Goal: Information Seeking & Learning: Check status

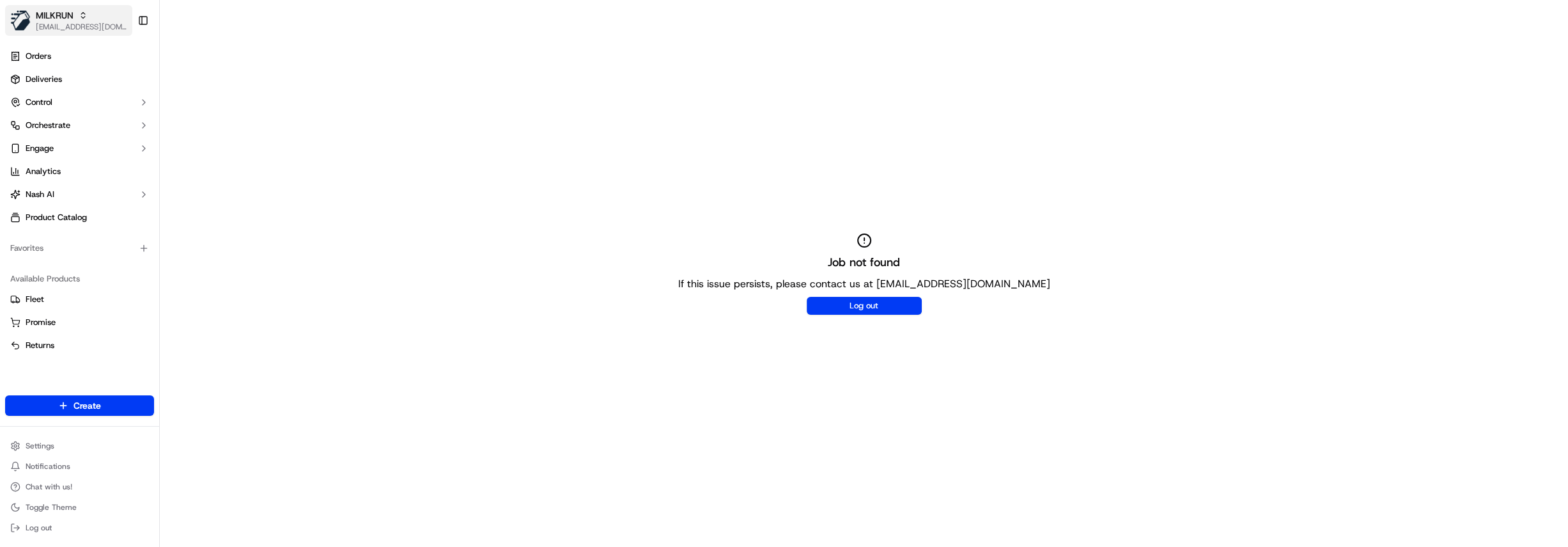
click at [65, 19] on span "MILKRUN" at bounding box center [55, 16] width 38 height 13
click at [200, 74] on div "HomeRun" at bounding box center [230, 66] width 185 height 25
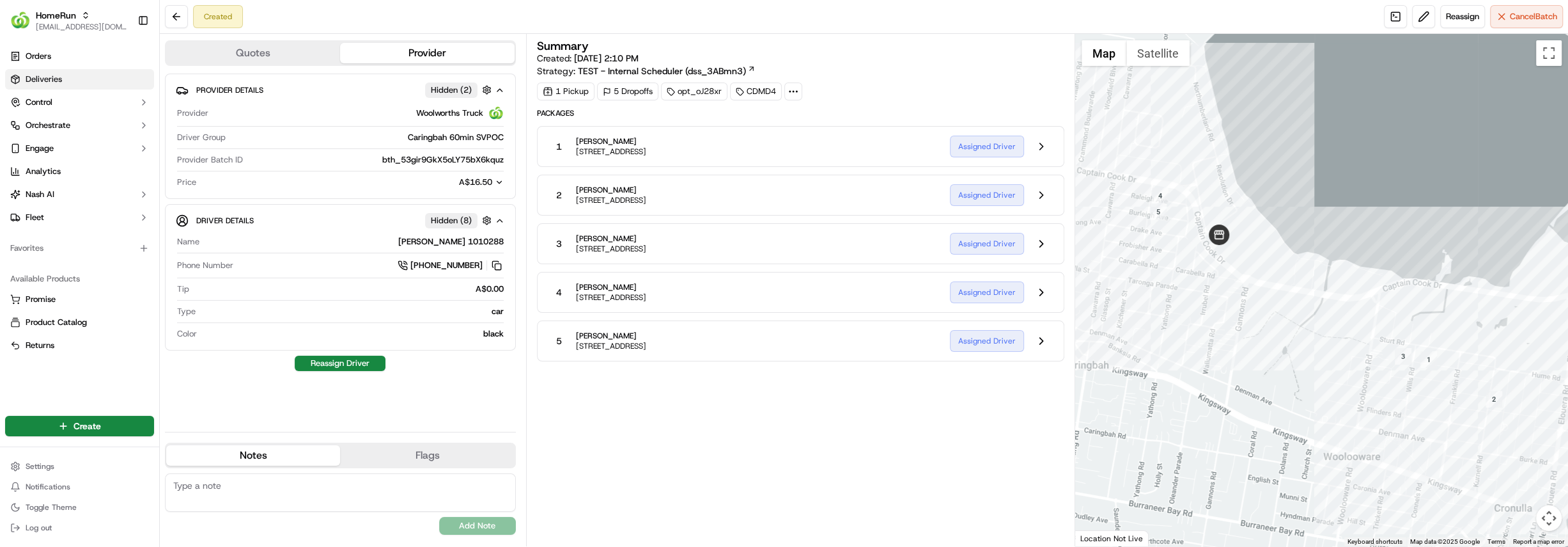
click at [77, 75] on link "Deliveries" at bounding box center [79, 79] width 149 height 20
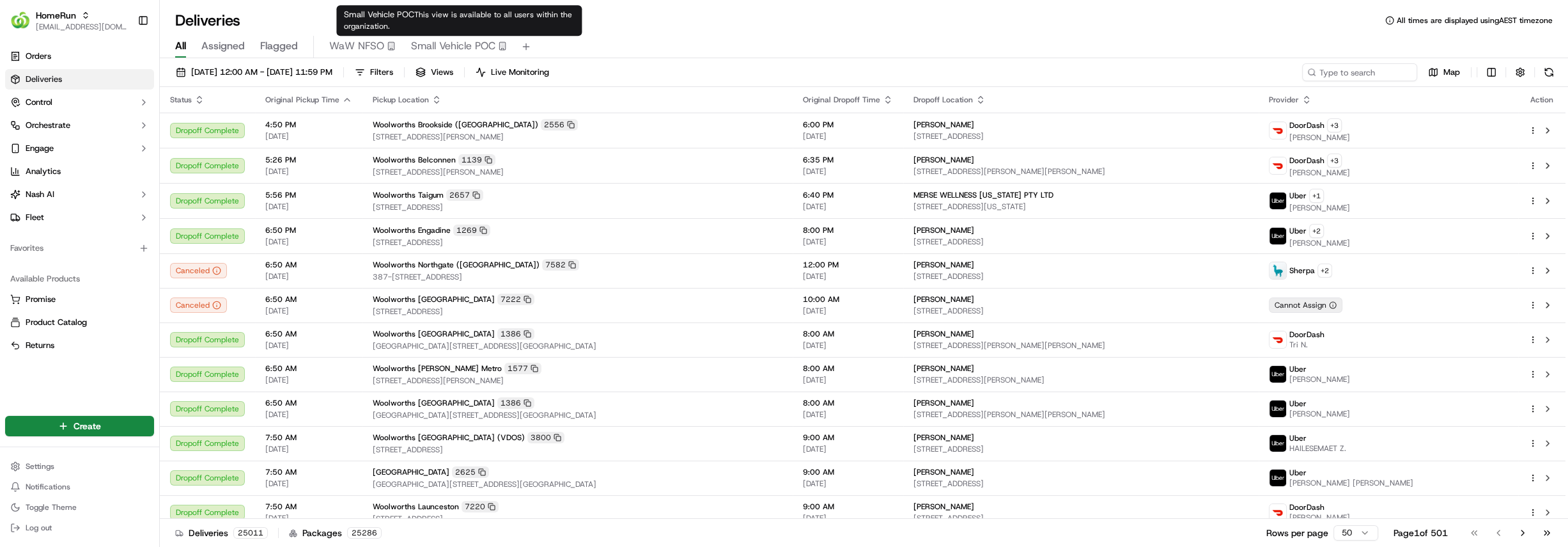
click at [448, 46] on span "Small Vehicle POC" at bounding box center [453, 46] width 85 height 16
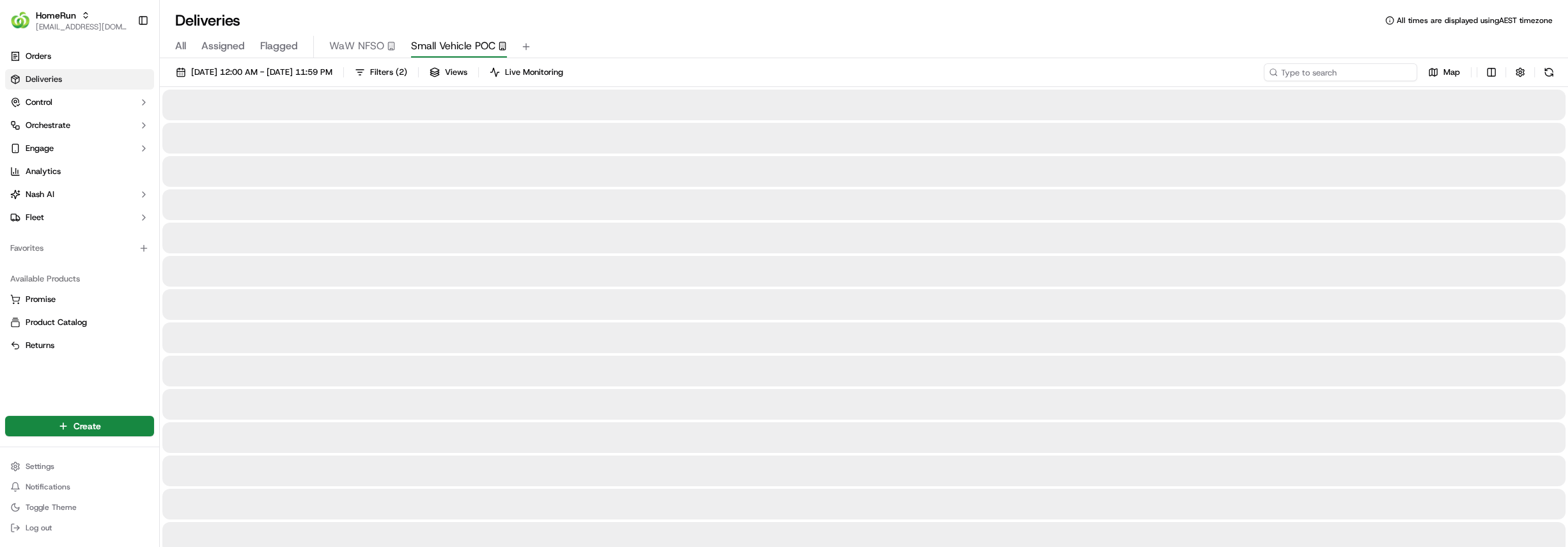
click at [1358, 70] on input at bounding box center [1340, 72] width 154 height 18
type input "caringbah"
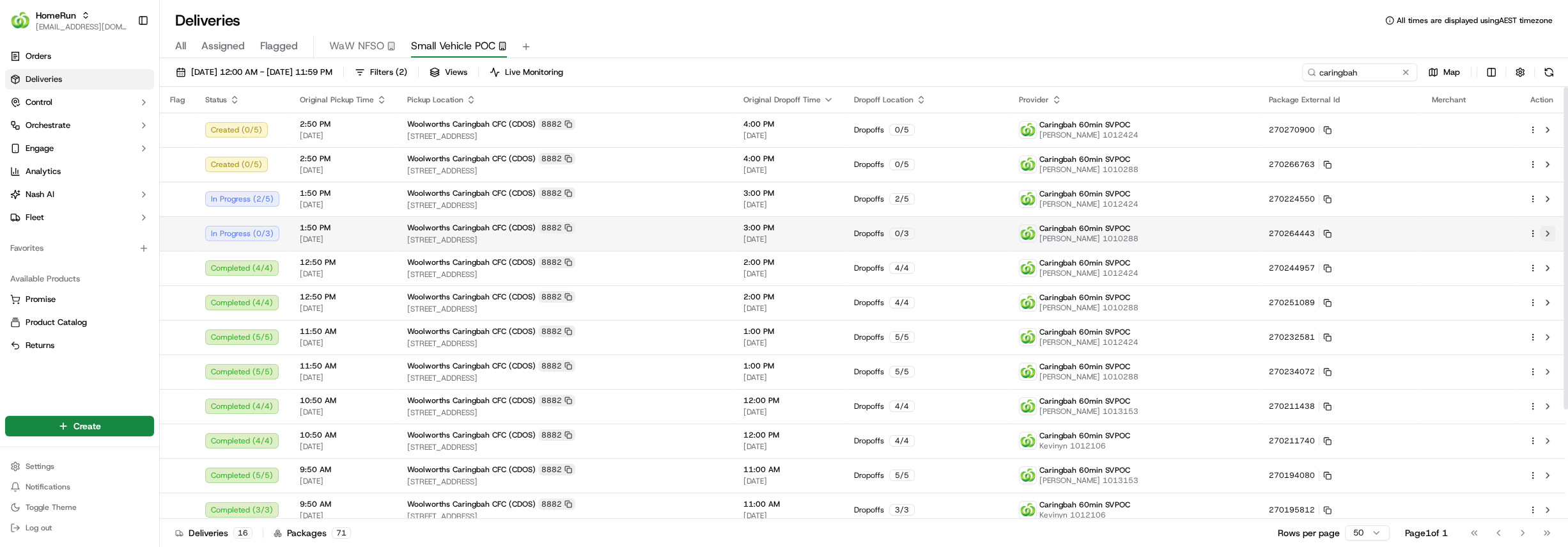
click at [1545, 232] on button at bounding box center [1547, 234] width 16 height 16
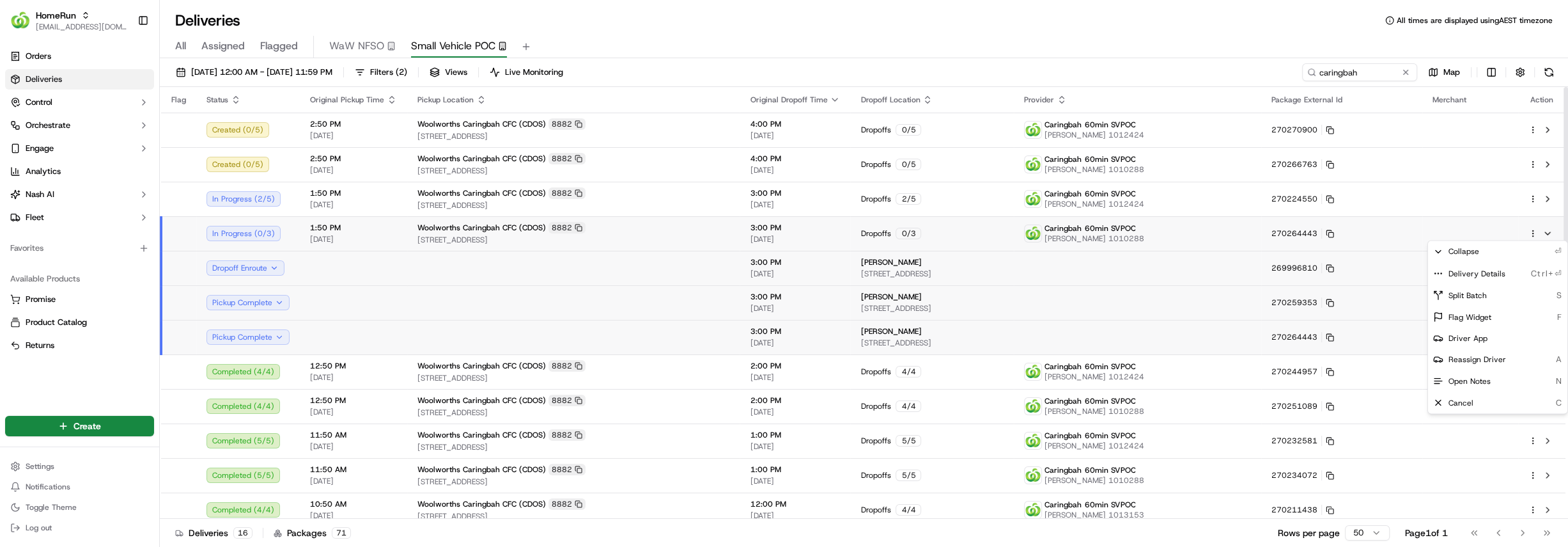
click at [1534, 234] on html "HomeRun hdayet@woolworths.com.au Toggle Sidebar Orders Deliveries Control Orche…" at bounding box center [784, 274] width 1568 height 547
click at [1483, 278] on div "Delivery Details Ctrl+⏎" at bounding box center [1497, 273] width 139 height 21
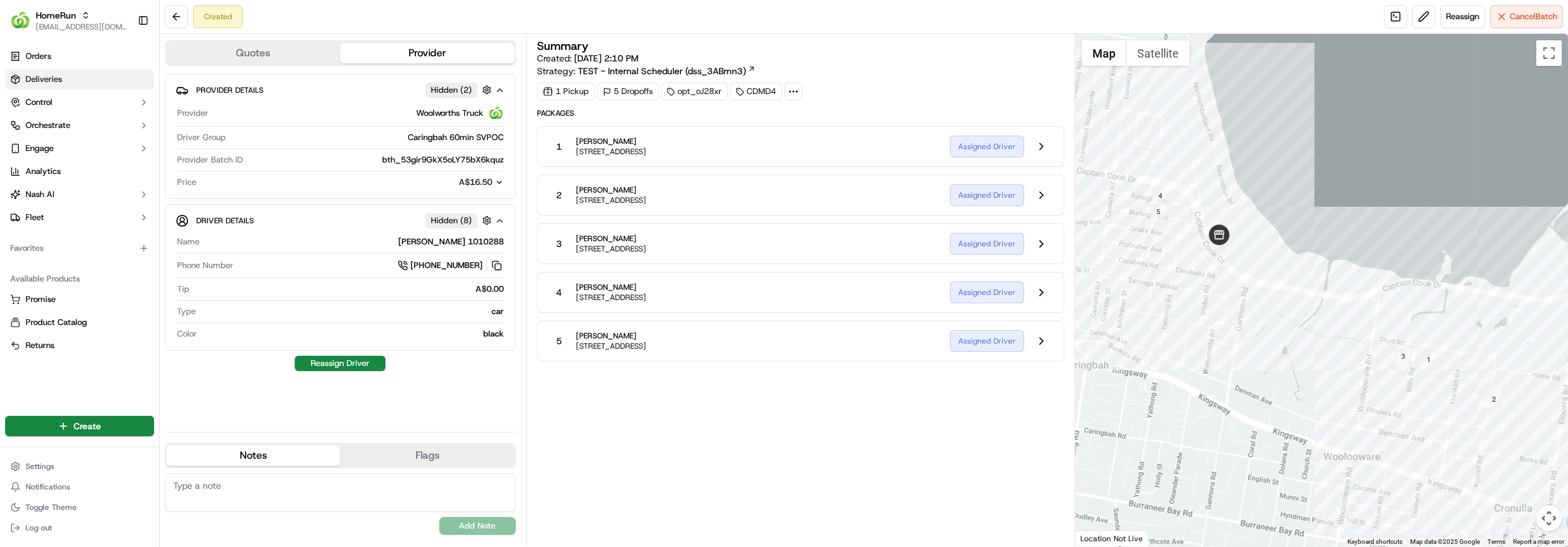
click at [83, 83] on link "Deliveries" at bounding box center [79, 79] width 149 height 20
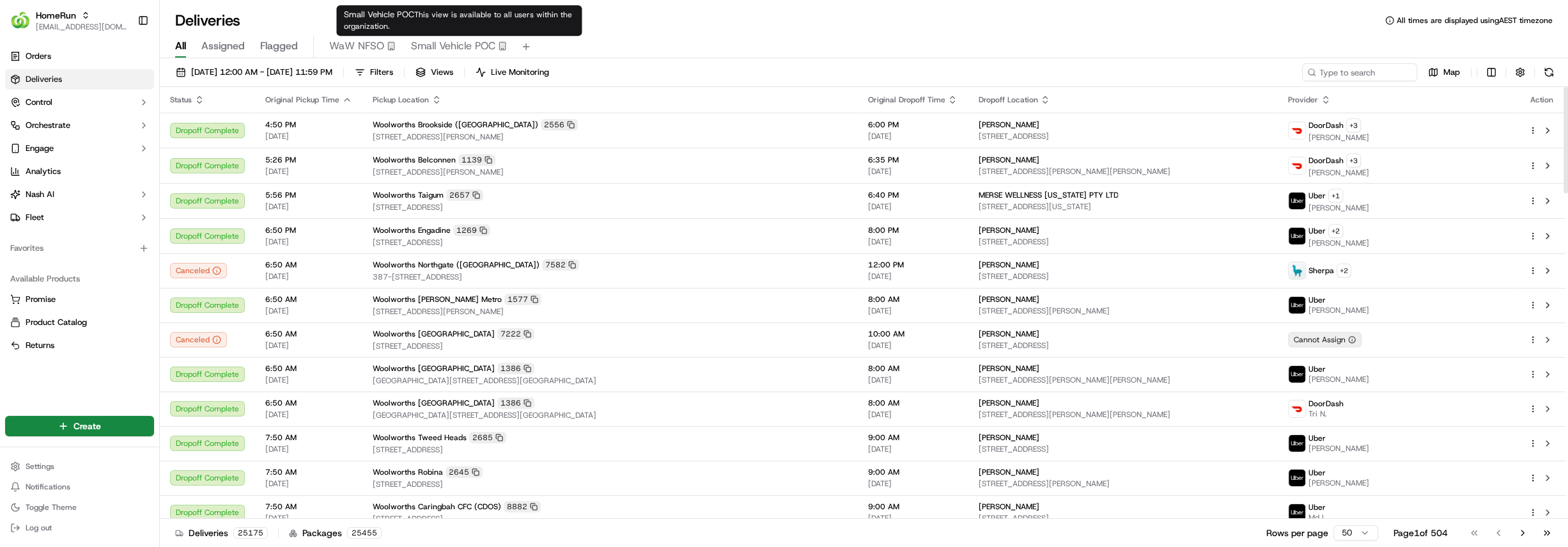
click at [441, 44] on span "Small Vehicle POC" at bounding box center [453, 46] width 85 height 16
